Goal: Check status: Check status

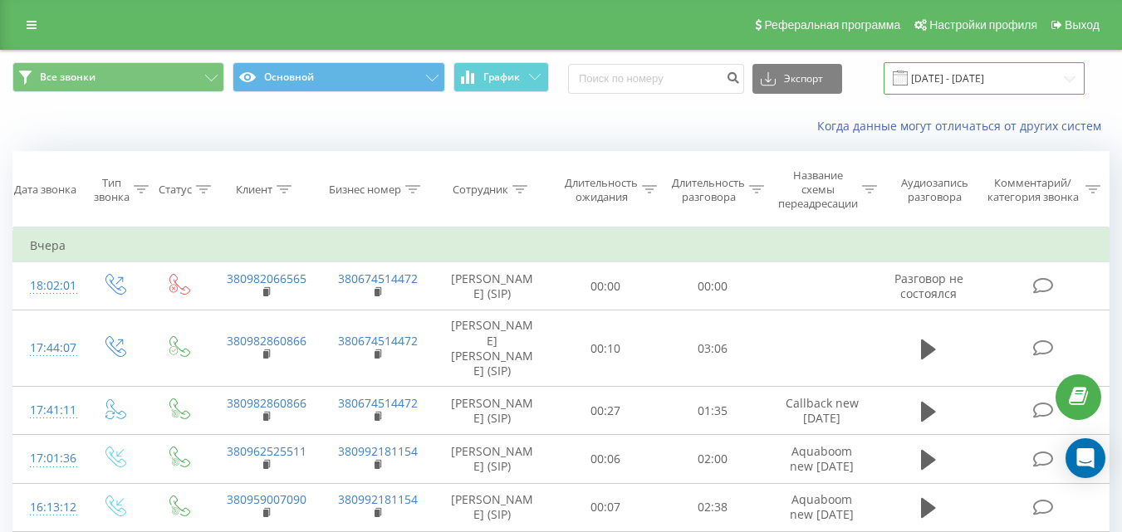
click at [1016, 63] on input "[DATE] - [DATE]" at bounding box center [984, 78] width 201 height 32
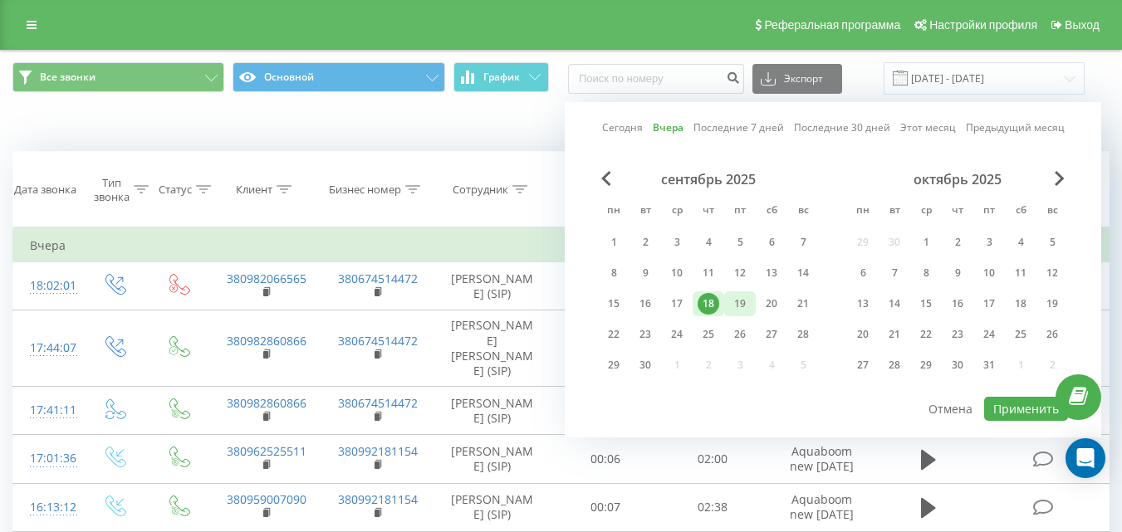
click at [743, 310] on div "19" at bounding box center [740, 304] width 22 height 22
click at [1012, 415] on button "Применить" at bounding box center [1026, 409] width 84 height 24
type input "[DATE] - [DATE]"
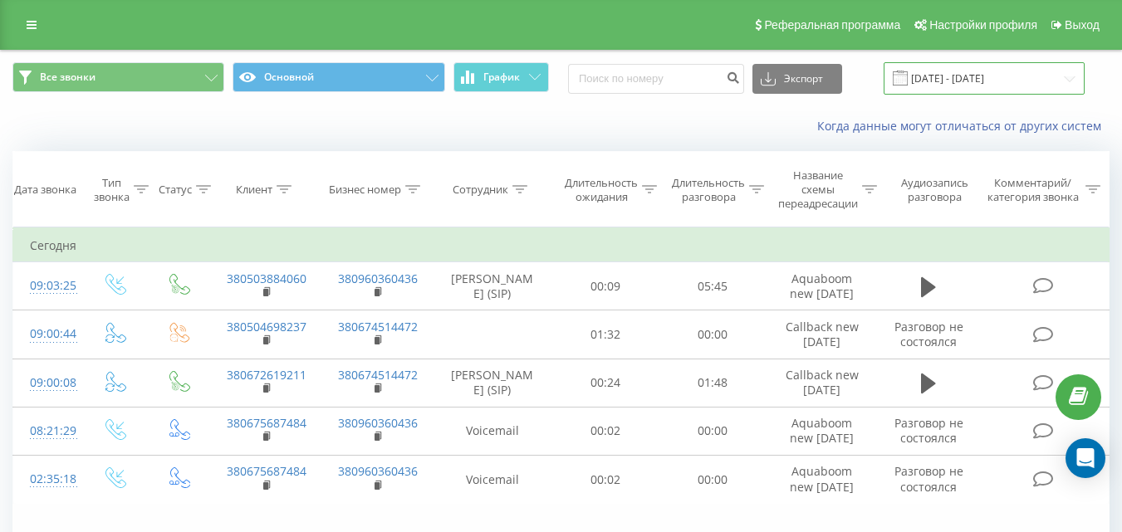
click at [976, 81] on input "[DATE] - [DATE]" at bounding box center [984, 78] width 201 height 32
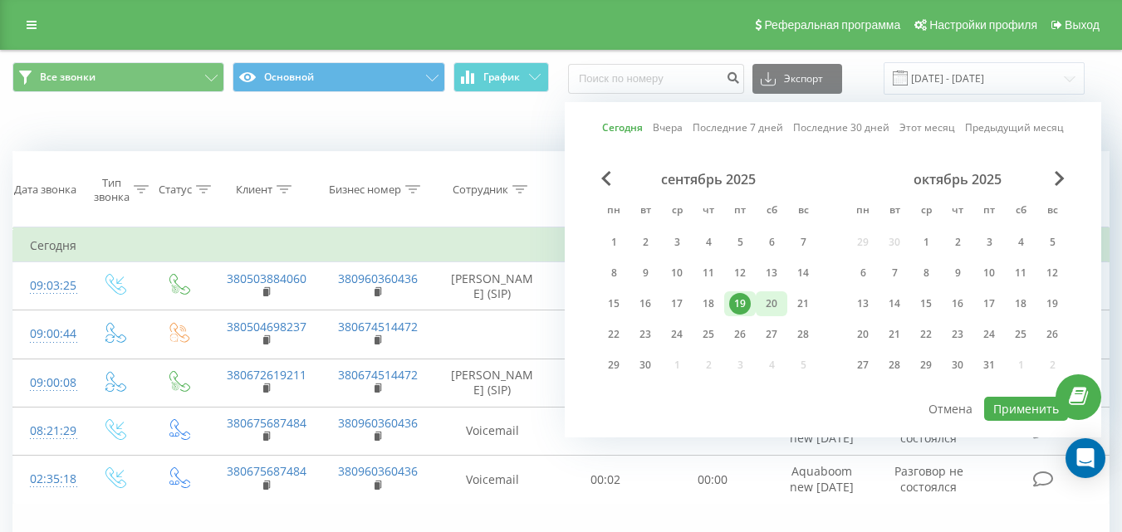
click at [767, 312] on div "20" at bounding box center [772, 304] width 22 height 22
click at [743, 298] on div "19" at bounding box center [740, 304] width 22 height 22
click at [740, 299] on div "19" at bounding box center [740, 304] width 22 height 22
click at [1019, 411] on button "Применить" at bounding box center [1026, 409] width 84 height 24
